Goal: Information Seeking & Learning: Compare options

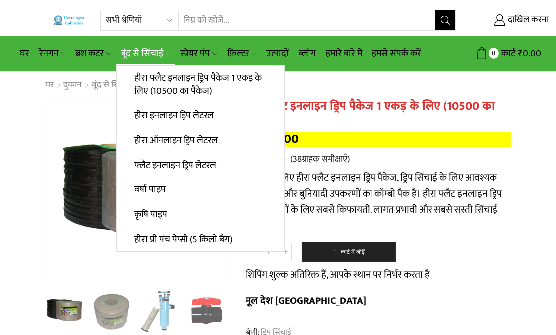
click at [45, 99] on link "1 / 10" at bounding box center [138, 192] width 186 height 186
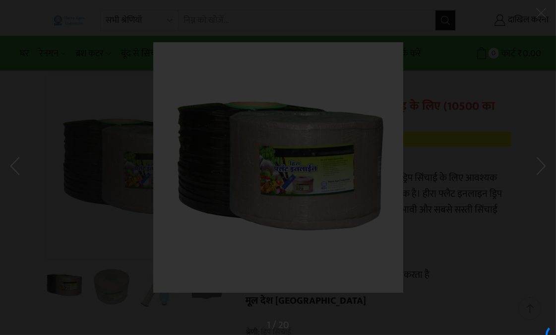
scroll to position [55, 0]
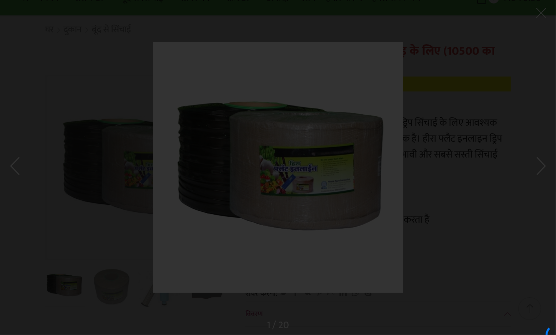
click at [470, 180] on header at bounding box center [556, 182] width 556 height 30
click at [452, 155] on div at bounding box center [278, 167] width 556 height 335
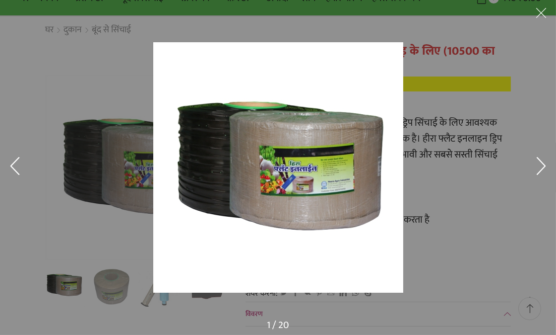
click at [533, 16] on button at bounding box center [542, 15] width 30 height 30
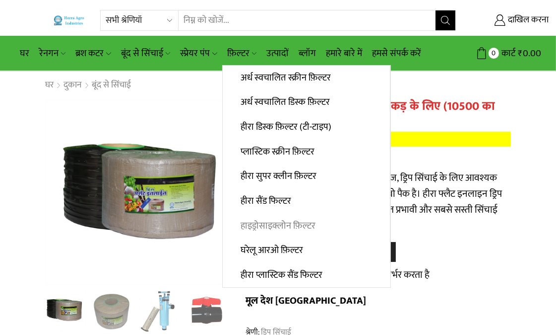
click at [302, 219] on font "हाइड्रोसाइक्लोन फ़िल्टर" at bounding box center [278, 225] width 75 height 15
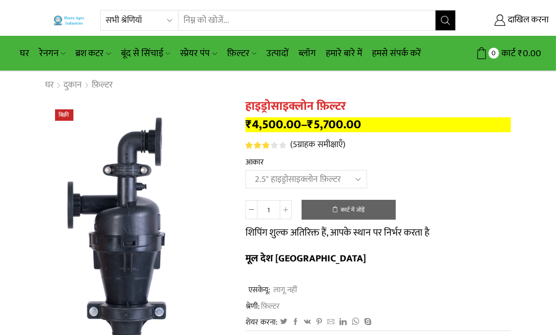
click at [246, 171] on select "एक विकल्प चुनें 2" हाइड्रोसाइक्लोन फ़िल्टर 2.5" हाइड्रोसाइक्लोन फ़िल्टर 3" हाइड…" at bounding box center [307, 179] width 122 height 18
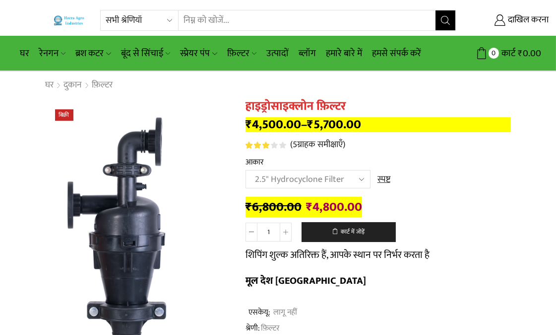
click at [358, 182] on select "Choose an option 2" Hydrocyclone Filter 2.5" Hydrocyclone Filter 3" Hydrocyclon…" at bounding box center [308, 179] width 125 height 18
select select "3" Hydrocyclone Filter"
click at [246, 171] on select "Choose an option 2" Hydrocyclone Filter 2.5" Hydrocyclone Filter 3" Hydrocyclon…" at bounding box center [308, 179] width 125 height 18
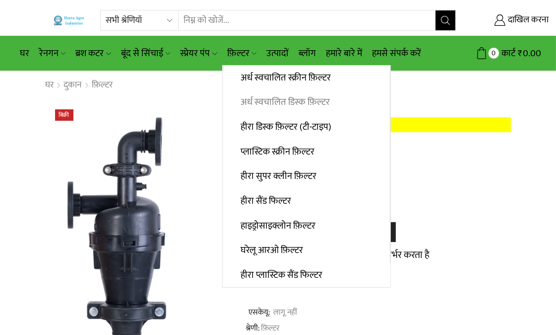
click at [279, 104] on font "अर्ध स्वचालित डिस्क फ़िल्टर" at bounding box center [285, 101] width 89 height 15
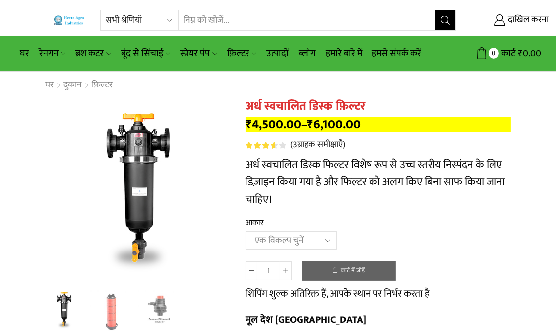
click at [325, 239] on select "एक विकल्प चुनें 2" डिस्क फ़िल्टर 2.5" डिस्क फ़िल्टर 3" डिस्क फ़िल्टर" at bounding box center [291, 240] width 91 height 18
click at [246, 231] on select "एक विकल्प चुनें 2" डिस्क फ़िल्टर 2.5" डिस्क फ़िल्टर 3" डिस्क फ़िल्टर" at bounding box center [291, 240] width 91 height 18
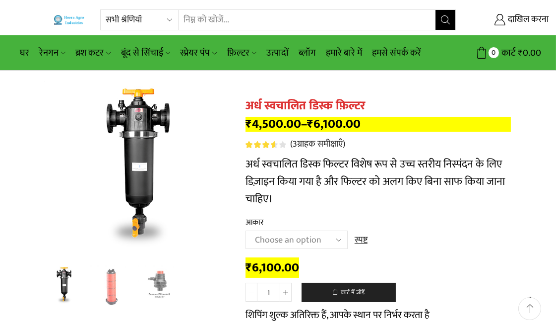
scroll to position [55, 0]
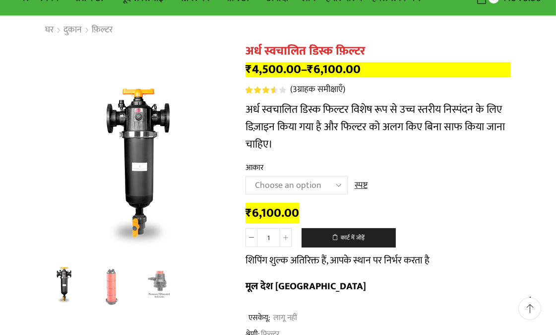
click at [340, 186] on select "Choose an option 2" Disc Filter 2.5" Disc Filter 3" Disc Filter" at bounding box center [297, 185] width 102 height 18
click at [246, 176] on select "Choose an option 2" Disc Filter 2.5" Disc Filter 3" Disc Filter" at bounding box center [297, 185] width 102 height 18
click at [339, 184] on select "Choose an option 2" Disc Filter 2.5" Disc Filter 3" Disc Filter" at bounding box center [297, 185] width 102 height 18
select select "3" Disc Filter"
click at [246, 176] on select "Choose an option 2" Disc Filter 2.5" Disc Filter 3" Disc Filter" at bounding box center [297, 185] width 102 height 18
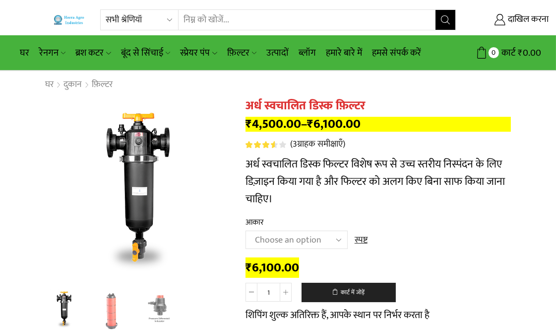
scroll to position [0, 0]
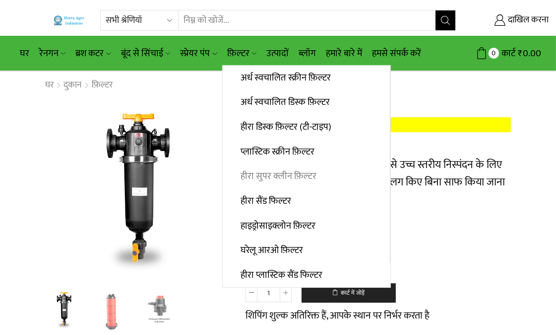
click at [271, 173] on font "हीरा सुपर क्लीन फ़िल्टर" at bounding box center [279, 175] width 76 height 15
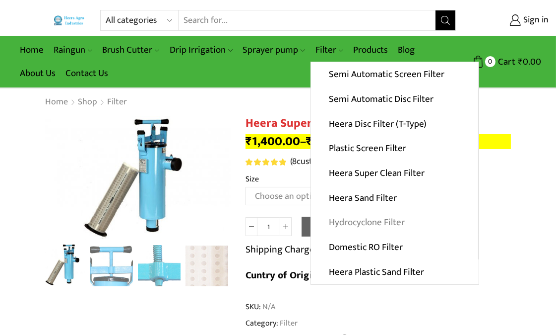
click at [347, 226] on link "Hydrocyclone Filter" at bounding box center [394, 222] width 167 height 25
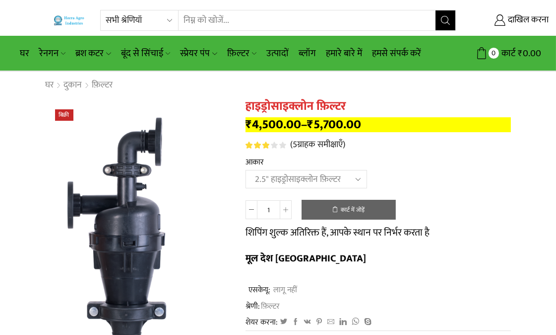
click at [246, 171] on select "एक विकल्प चुनें 2" हाइड्रोसाइक्लोन फ़िल्टर 2.5" हाइड्रोसाइक्लोन फ़िल्टर 3" हाइड…" at bounding box center [307, 179] width 122 height 18
select select "2.5" Hydrocyclone Filter"
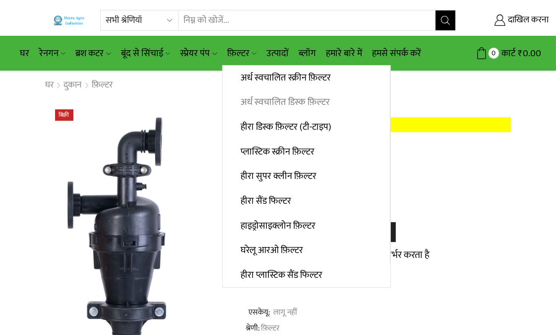
click at [270, 100] on font "अर्ध स्वचालित डिस्क फ़िल्टर" at bounding box center [285, 101] width 89 height 15
